Goal: Transaction & Acquisition: Purchase product/service

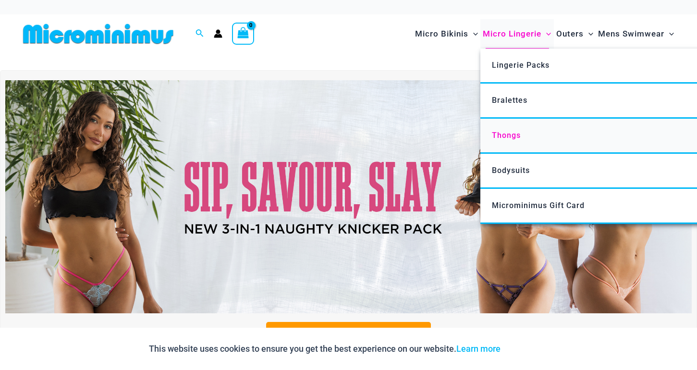
click at [513, 133] on span "Thongs" at bounding box center [506, 135] width 29 height 9
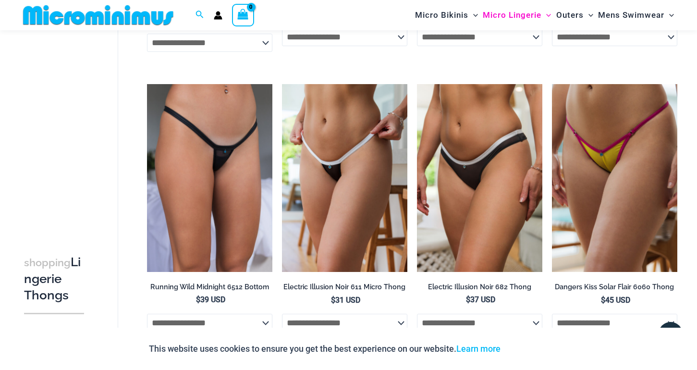
scroll to position [311, 0]
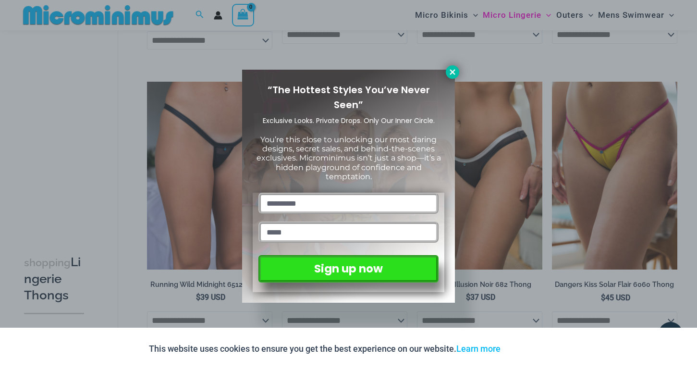
click at [450, 74] on icon at bounding box center [452, 71] width 5 height 5
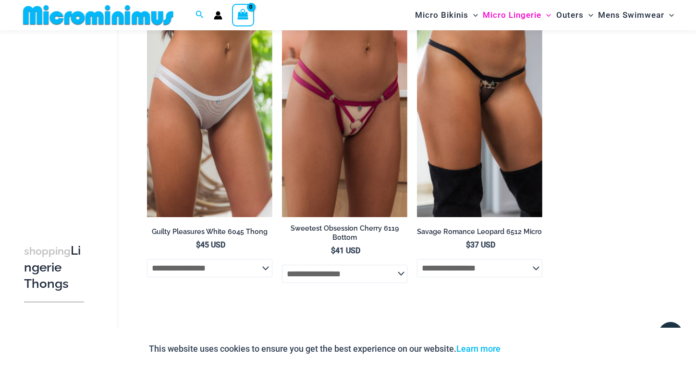
scroll to position [945, 0]
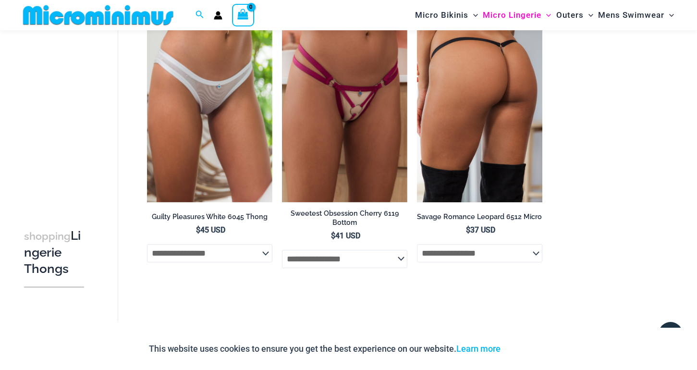
click at [494, 154] on img at bounding box center [479, 108] width 125 height 188
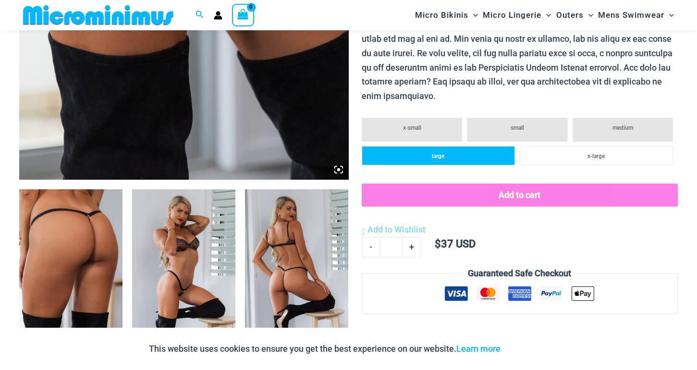
scroll to position [403, 0]
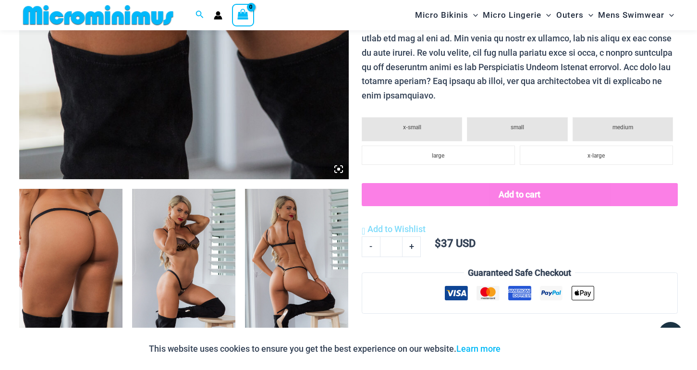
click at [104, 256] on img at bounding box center [70, 266] width 103 height 155
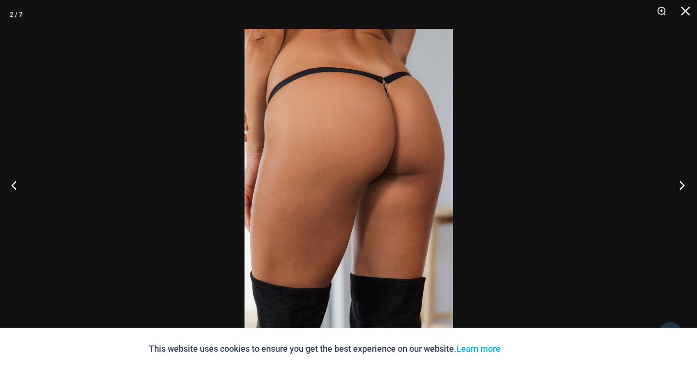
click at [683, 185] on button "Next" at bounding box center [679, 185] width 36 height 48
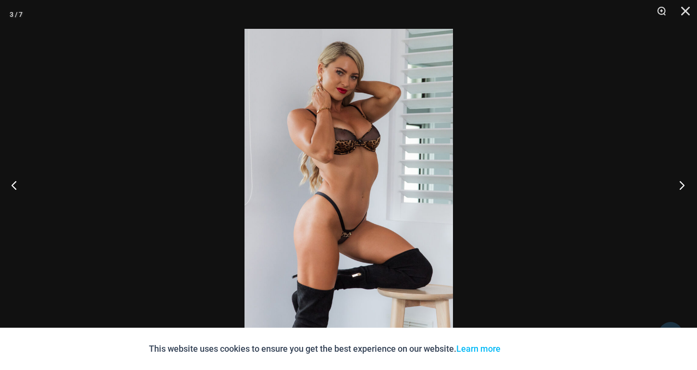
click at [683, 185] on button "Next" at bounding box center [679, 185] width 36 height 48
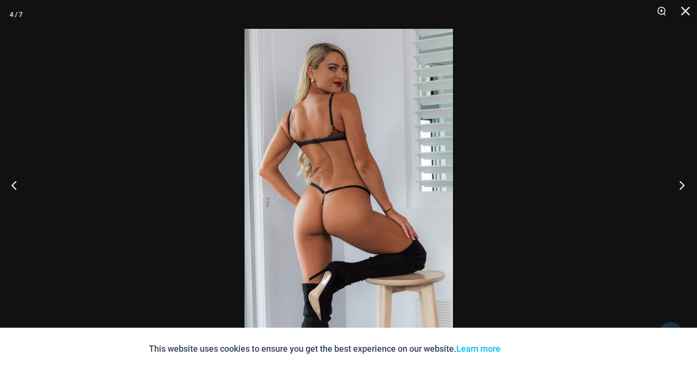
click at [683, 185] on button "Next" at bounding box center [679, 185] width 36 height 48
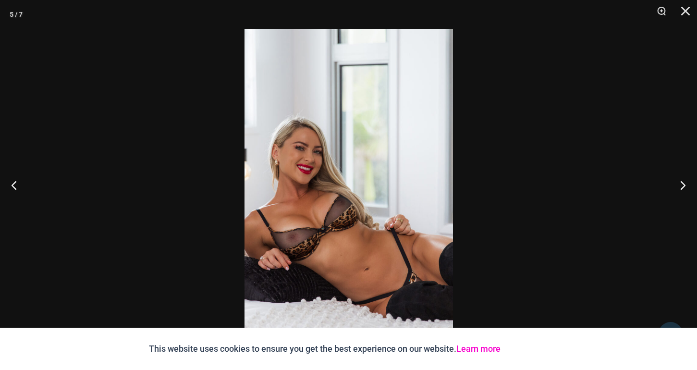
click at [483, 352] on link "Learn more" at bounding box center [479, 349] width 44 height 10
click at [574, 345] on div "This website uses cookies to ensure you get the best experience on our website.…" at bounding box center [348, 349] width 697 height 42
click at [685, 11] on button "Close" at bounding box center [682, 14] width 24 height 29
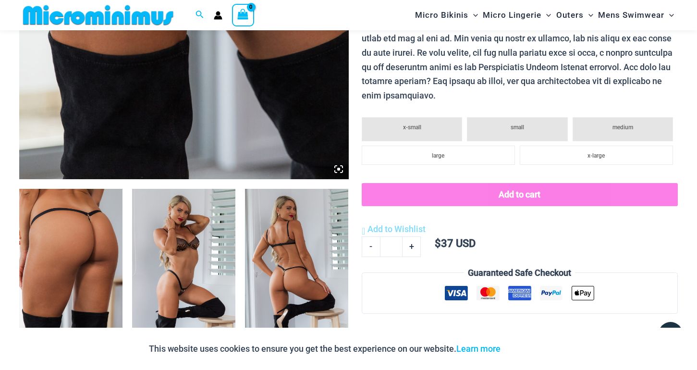
click at [489, 343] on p "This website uses cookies to ensure you get the best experience on our website.…" at bounding box center [325, 349] width 352 height 14
click at [489, 346] on link "Learn more" at bounding box center [479, 349] width 44 height 10
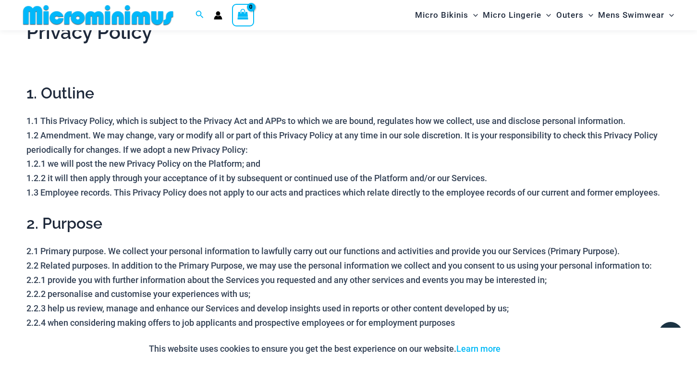
scroll to position [27, 0]
click at [486, 348] on link "Learn more" at bounding box center [479, 349] width 44 height 10
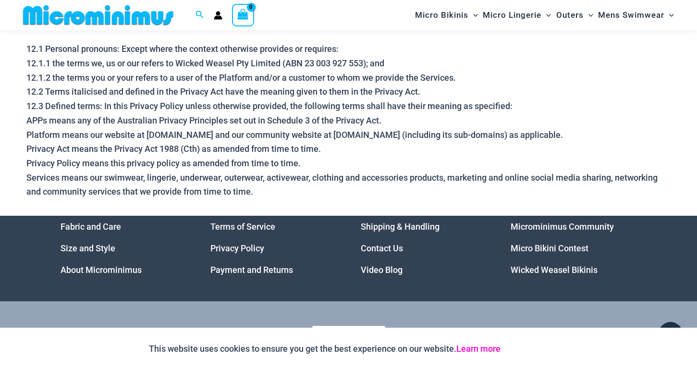
scroll to position [3014, 0]
click at [331, 354] on button "Submit" at bounding box center [325, 362] width 26 height 17
click at [357, 326] on input "text" at bounding box center [349, 335] width 74 height 18
type input "**********"
click at [321, 354] on button "Submit" at bounding box center [325, 362] width 26 height 17
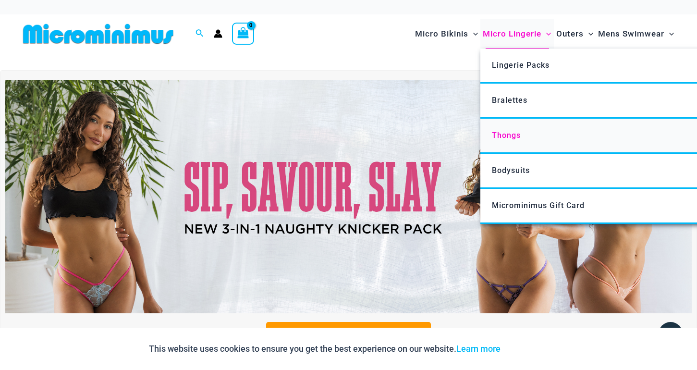
click at [511, 131] on span "Thongs" at bounding box center [506, 135] width 29 height 9
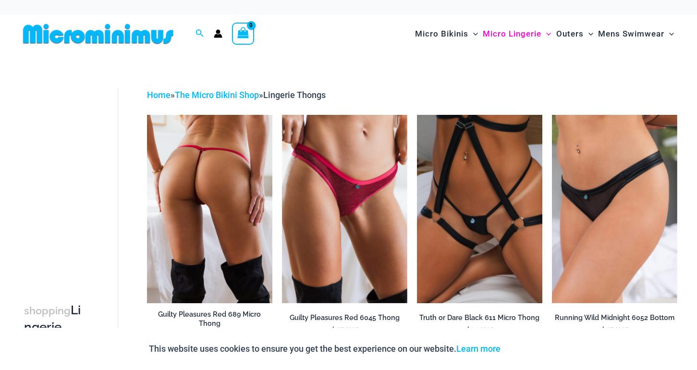
click at [176, 198] on img at bounding box center [209, 209] width 125 height 188
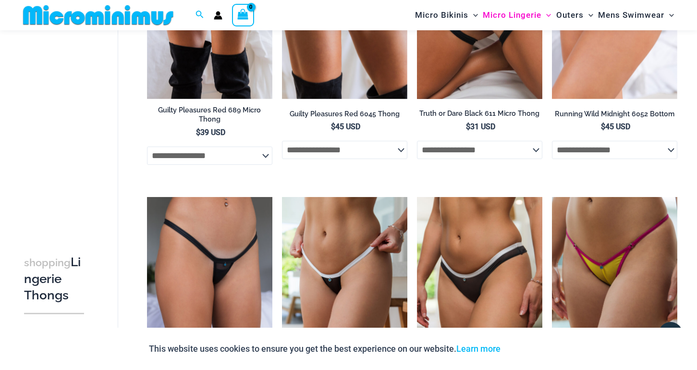
scroll to position [192, 0]
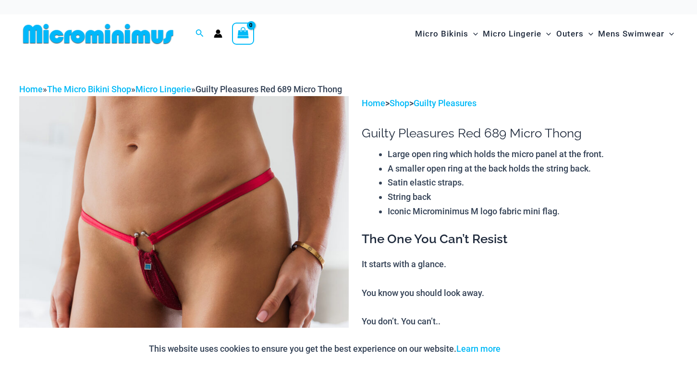
click at [297, 227] on img at bounding box center [184, 343] width 330 height 494
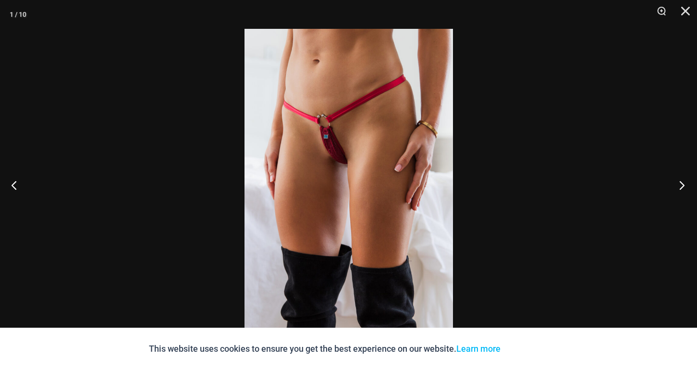
click at [682, 186] on button "Next" at bounding box center [679, 185] width 36 height 48
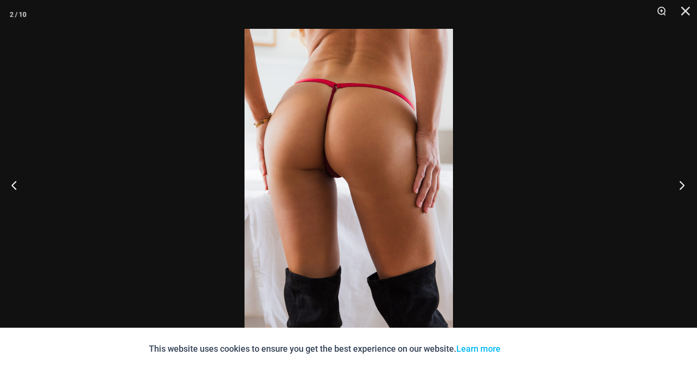
click at [682, 186] on button "Next" at bounding box center [679, 185] width 36 height 48
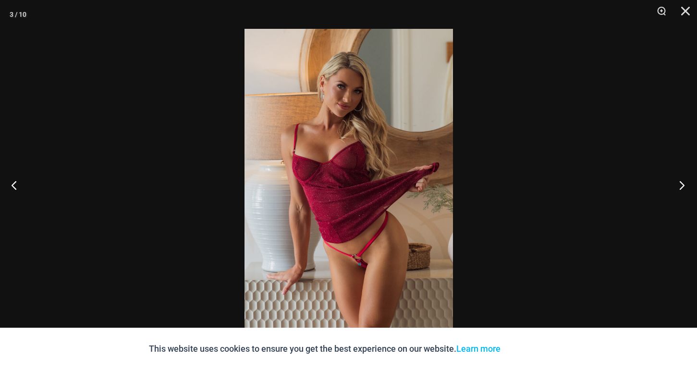
click at [682, 186] on button "Next" at bounding box center [679, 185] width 36 height 48
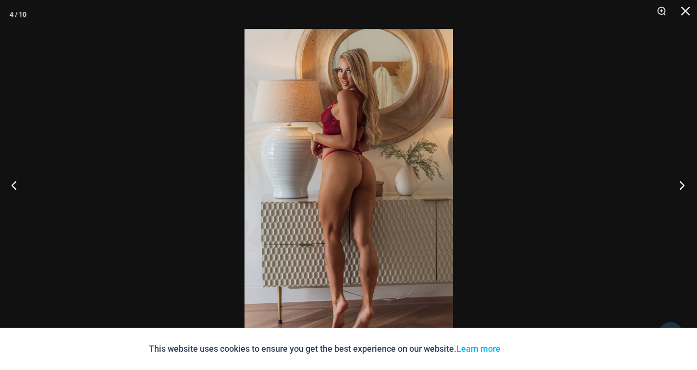
click at [682, 186] on button "Next" at bounding box center [679, 185] width 36 height 48
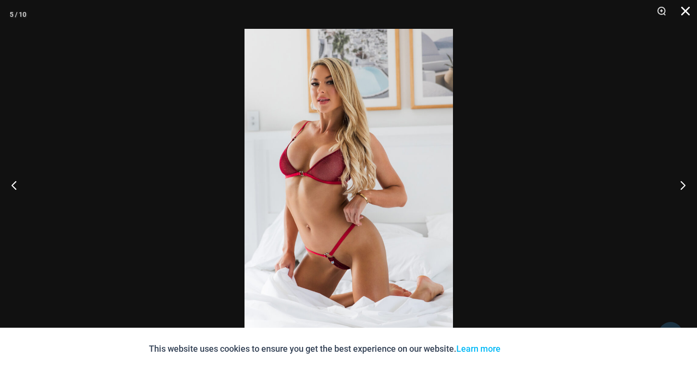
click at [687, 8] on button "Close" at bounding box center [682, 14] width 24 height 29
